Goal: Go to known website: Go to known website

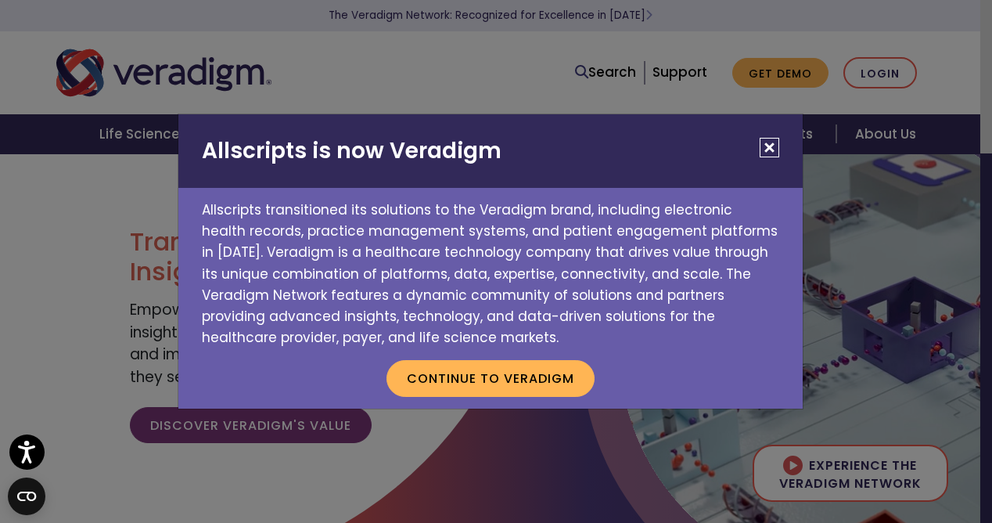
click at [767, 142] on button "Close" at bounding box center [770, 148] width 20 height 20
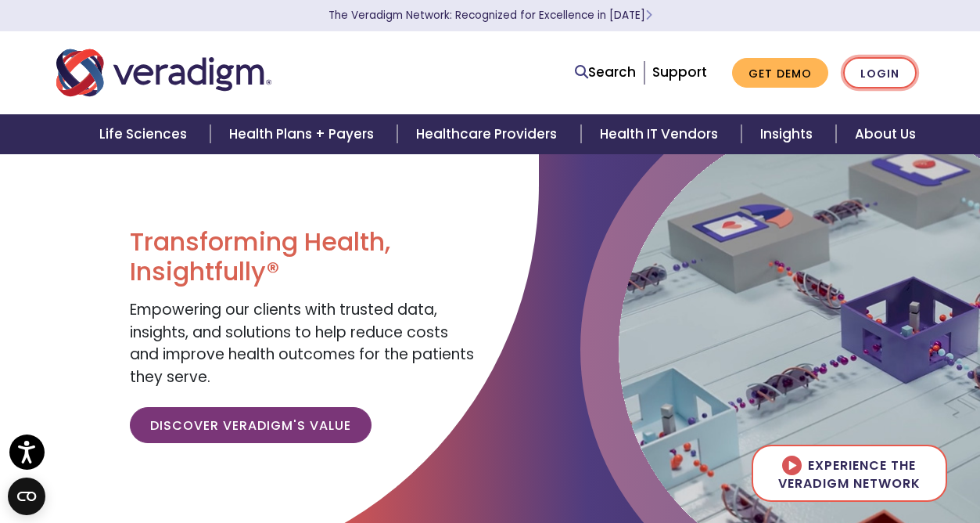
click at [886, 73] on link "Login" at bounding box center [880, 73] width 74 height 32
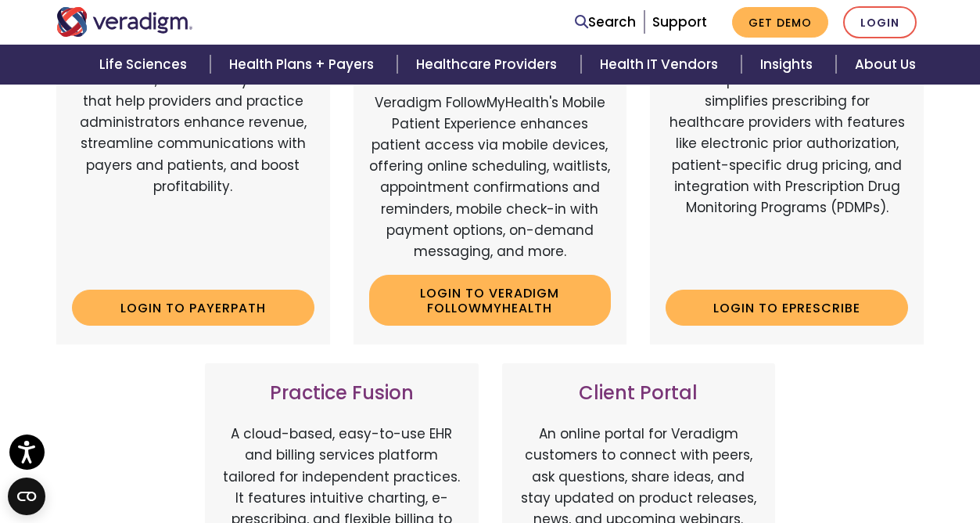
scroll to position [626, 0]
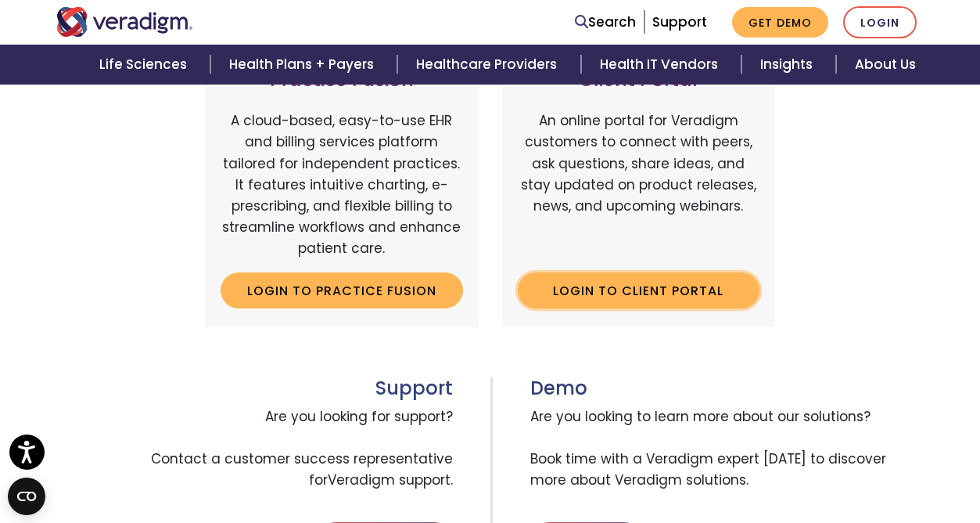
click at [638, 287] on link "Login to Client Portal" at bounding box center [639, 290] width 243 height 36
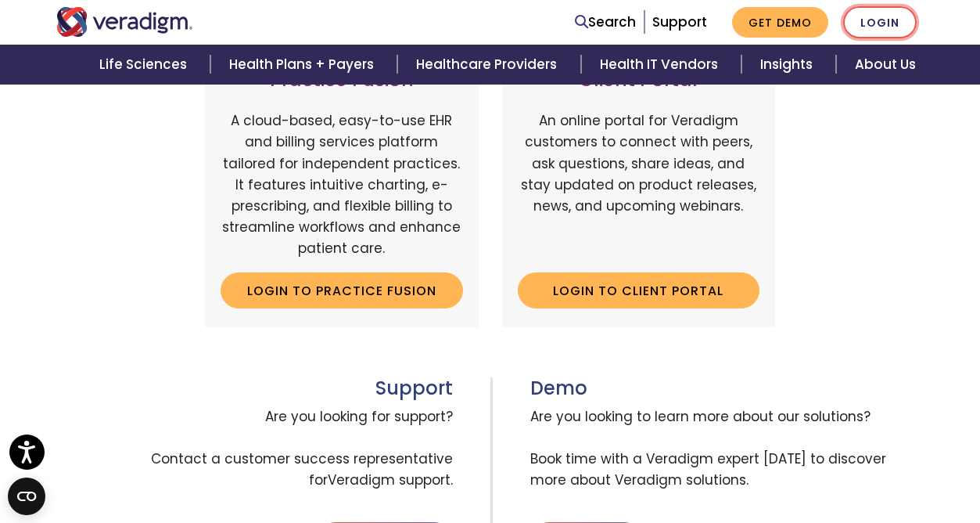
click at [882, 14] on link "Login" at bounding box center [880, 22] width 74 height 32
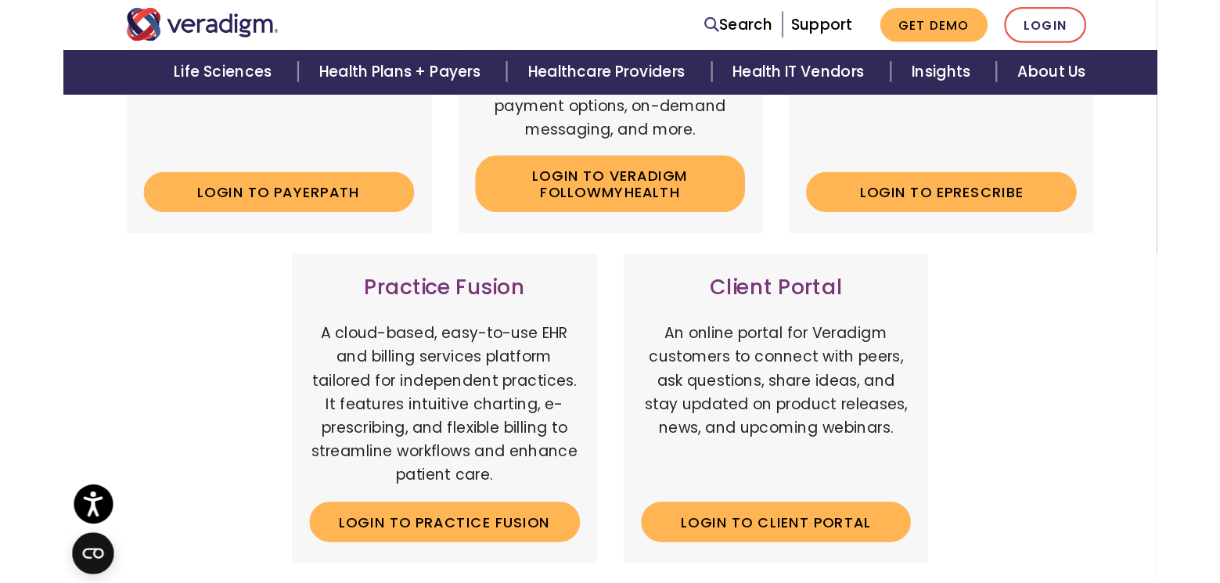
scroll to position [626, 0]
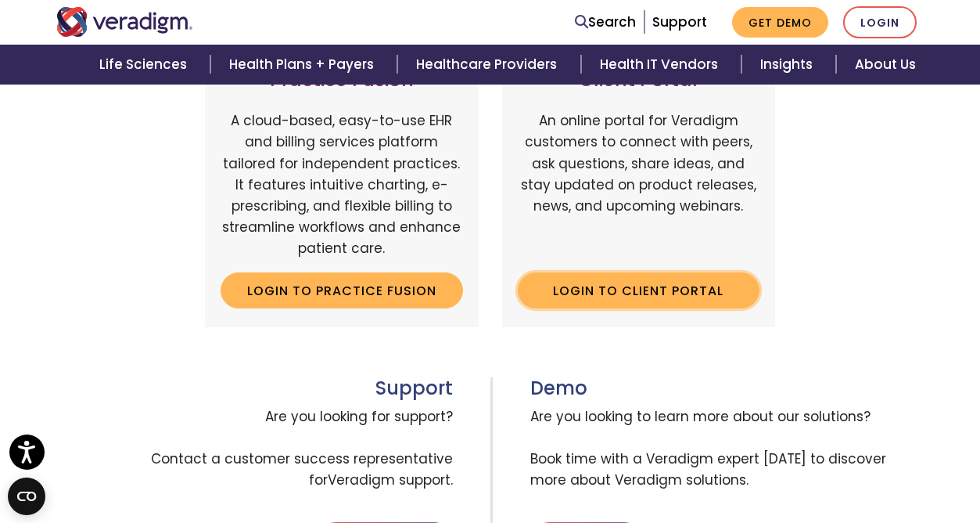
click at [638, 295] on link "Login to Client Portal" at bounding box center [639, 290] width 243 height 36
